Goal: Information Seeking & Learning: Learn about a topic

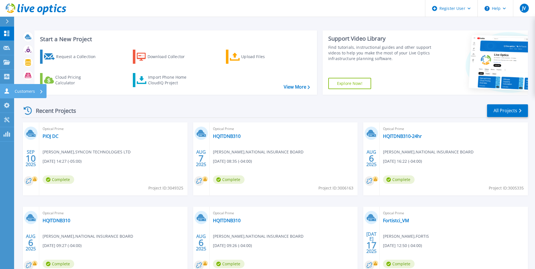
click at [10, 88] on link "Customers Customers" at bounding box center [7, 91] width 14 height 14
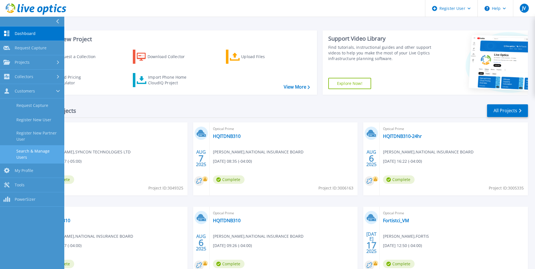
click at [35, 150] on link "Search & Manage Users" at bounding box center [32, 154] width 64 height 18
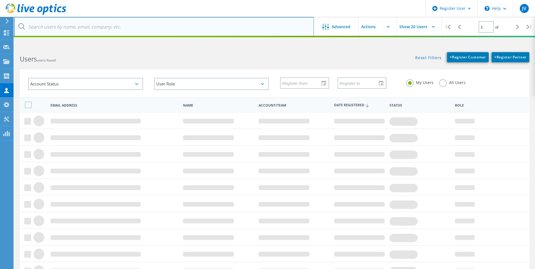
click at [155, 22] on input "text" at bounding box center [164, 27] width 300 height 20
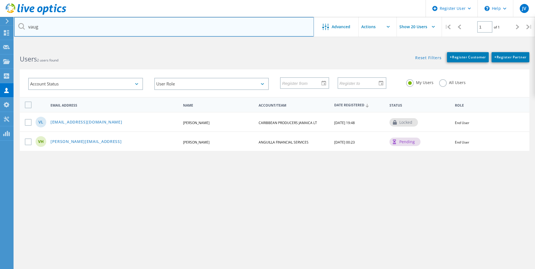
type input "[PERSON_NAME][EMAIL_ADDRESS]"
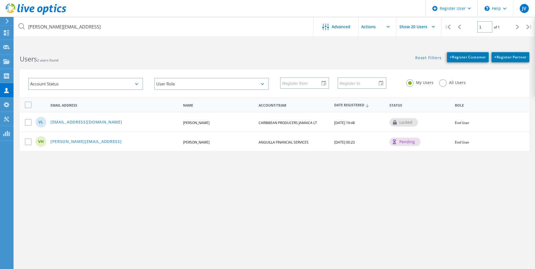
type input "[PERSON_NAME][EMAIL_ADDRESS]"
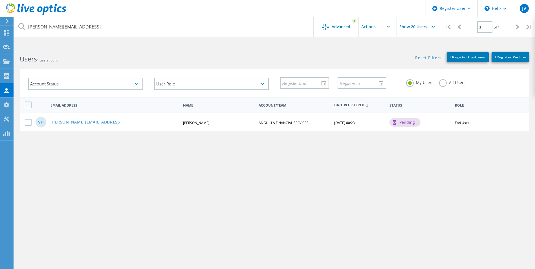
click at [81, 141] on div "Vaughn.Hazell@gov.ai Advanced 1 Show 20 Users | 1 of 1 | Email Address Vaughn.H…" at bounding box center [274, 160] width 521 height 227
click at [78, 124] on link "[PERSON_NAME][EMAIL_ADDRESS]" at bounding box center [85, 122] width 71 height 5
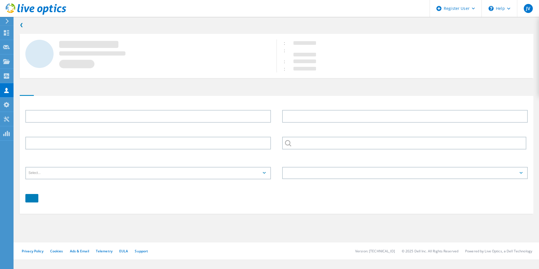
type input "Vaughn T."
type input "Hazel"
type input "ANGUILLA FINANCIAL SERVICES"
type input "English"
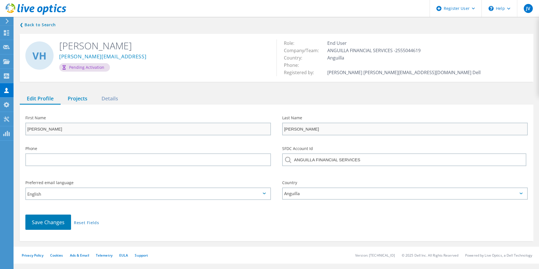
click at [67, 94] on div "Projects" at bounding box center [78, 99] width 34 height 12
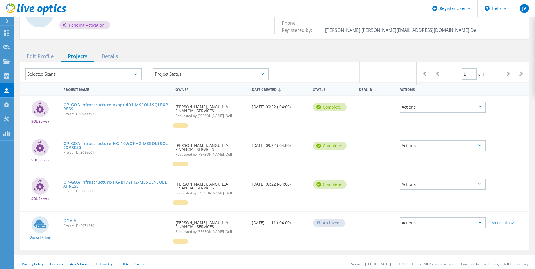
scroll to position [46, 0]
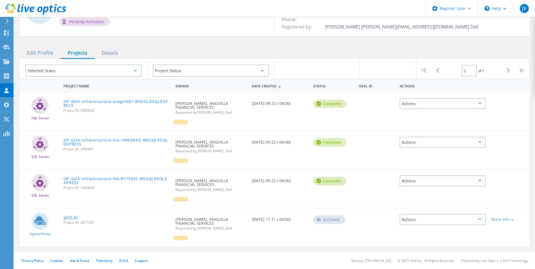
drag, startPoint x: 72, startPoint y: 220, endPoint x: 69, endPoint y: 217, distance: 3.6
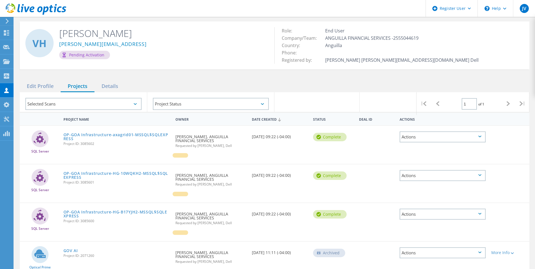
scroll to position [0, 0]
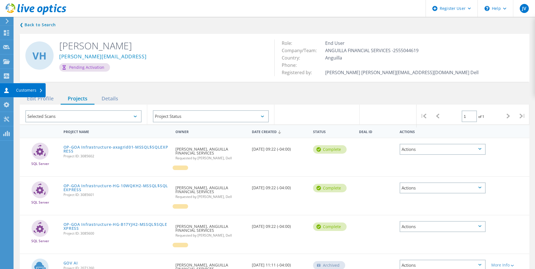
click at [8, 88] on icon at bounding box center [6, 90] width 7 height 5
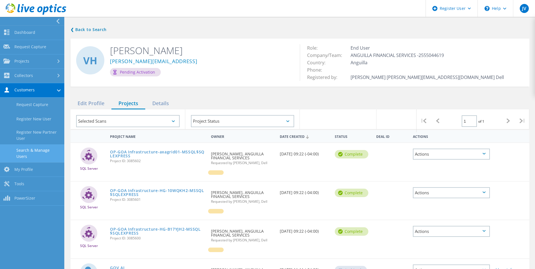
click at [44, 152] on link "Search & Manage Users" at bounding box center [32, 153] width 64 height 18
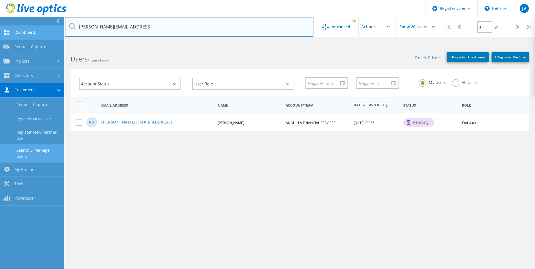
drag, startPoint x: 109, startPoint y: 25, endPoint x: 22, endPoint y: 30, distance: 87.3
click at [32, 47] on div "Register User \n Help Explore Helpful Articles Contact Support JV Dell User Jul…" at bounding box center [267, 169] width 535 height 244
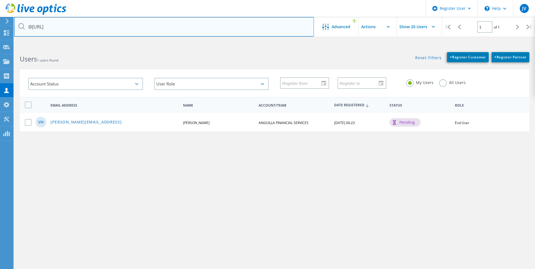
type input "@gov.ai"
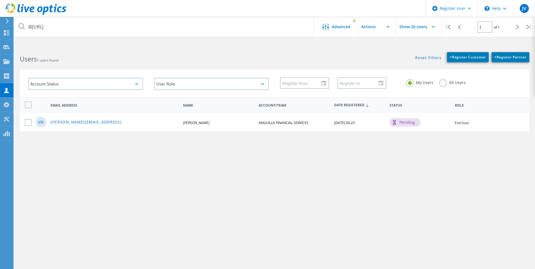
click at [456, 82] on label "All Users" at bounding box center [452, 81] width 27 height 5
click at [0, 0] on input "All Users" at bounding box center [0, 0] width 0 height 0
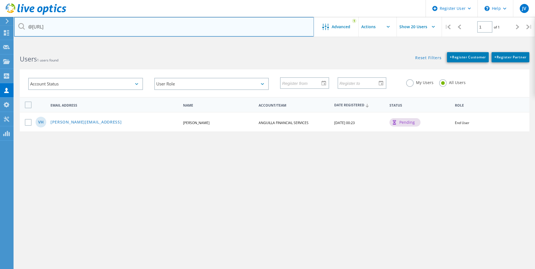
click at [98, 20] on input "@gov.ai" at bounding box center [164, 27] width 300 height 20
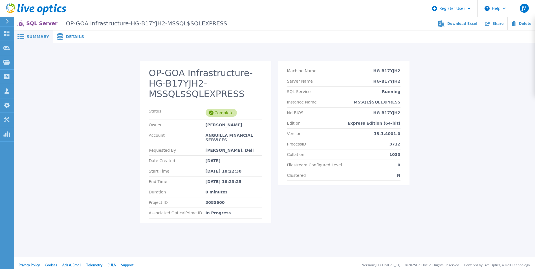
click at [71, 38] on span "Details" at bounding box center [75, 37] width 18 height 4
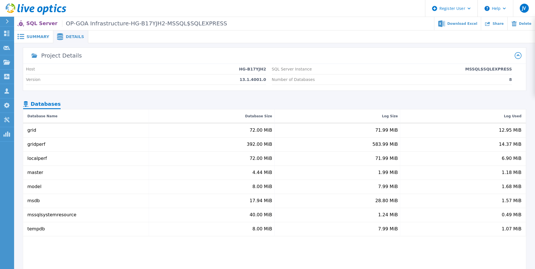
click at [41, 32] on div "Summary" at bounding box center [33, 36] width 39 height 13
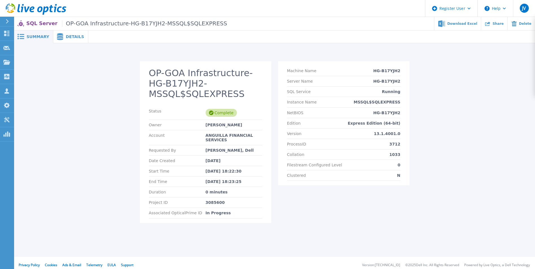
click at [72, 35] on span "Details" at bounding box center [75, 37] width 18 height 4
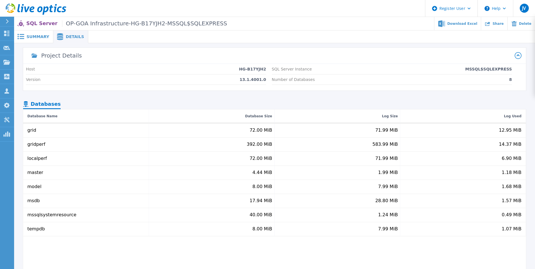
click at [67, 36] on span "Details" at bounding box center [75, 37] width 18 height 4
click at [40, 35] on span "Summary" at bounding box center [38, 37] width 23 height 4
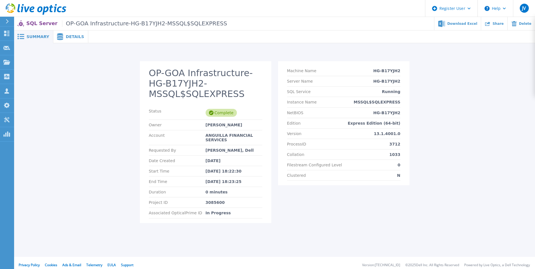
click at [74, 36] on span "Details" at bounding box center [75, 37] width 18 height 4
click at [66, 35] on span "Details" at bounding box center [75, 37] width 18 height 4
click at [66, 36] on span "Details" at bounding box center [75, 37] width 18 height 4
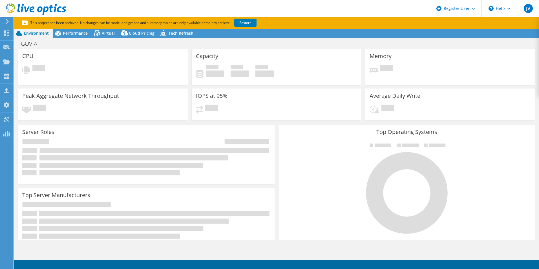
select select "USD"
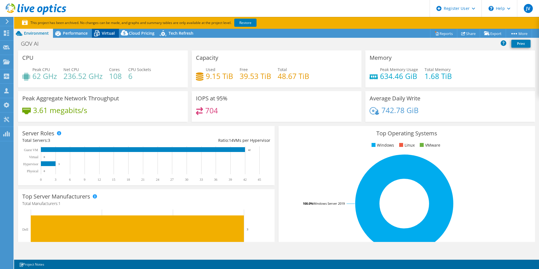
click at [104, 34] on span "Virtual" at bounding box center [108, 32] width 13 height 5
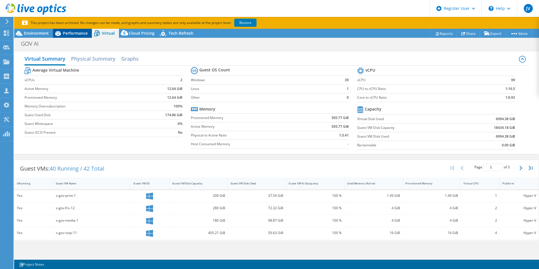
click at [75, 33] on span "Performance" at bounding box center [75, 32] width 25 height 5
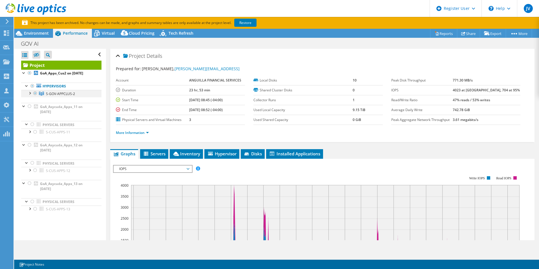
click at [31, 93] on div at bounding box center [30, 93] width 6 height 6
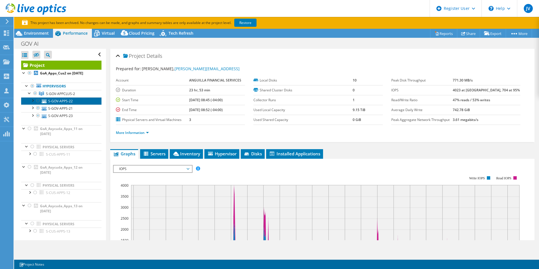
click at [52, 103] on link "S-GOV-APPS-22" at bounding box center [61, 100] width 80 height 7
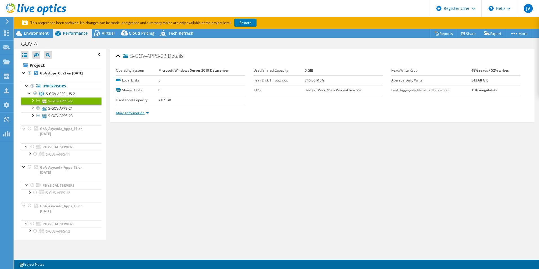
click at [142, 113] on link "More Information" at bounding box center [132, 113] width 33 height 5
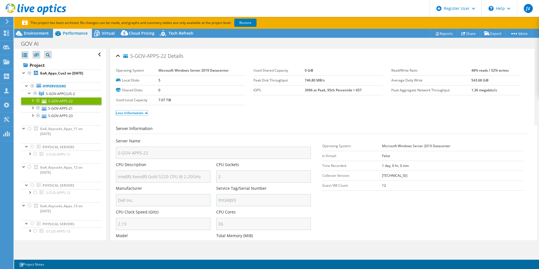
scroll to position [28, 0]
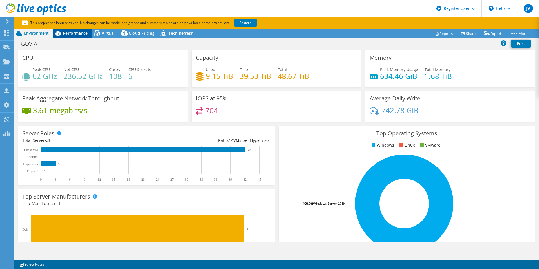
click at [71, 36] on div "Performance" at bounding box center [72, 33] width 39 height 9
